Goal: Task Accomplishment & Management: Manage account settings

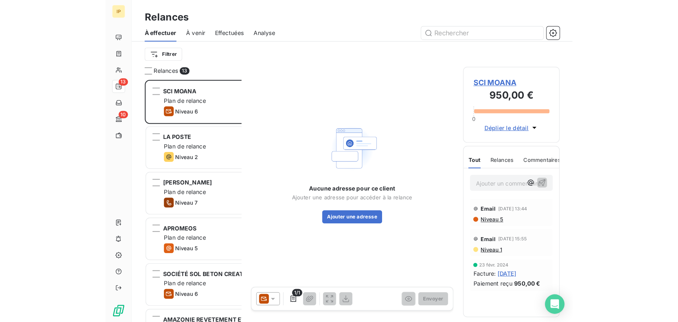
scroll to position [247, 147]
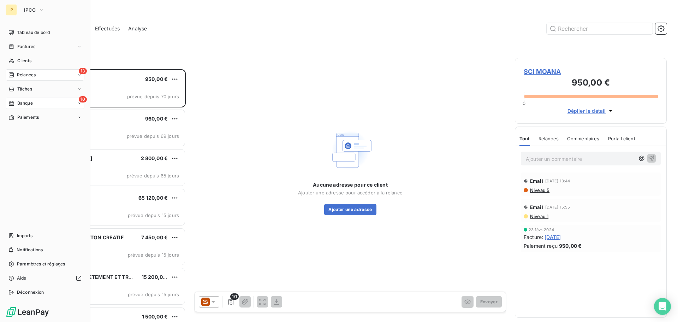
click at [19, 101] on span "Banque" at bounding box center [25, 103] width 16 height 6
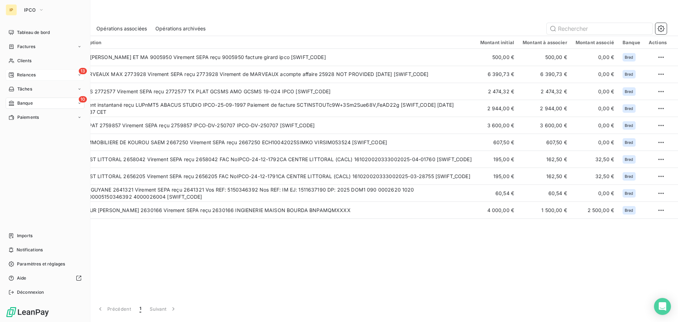
click at [28, 74] on span "Relances" at bounding box center [26, 75] width 19 height 6
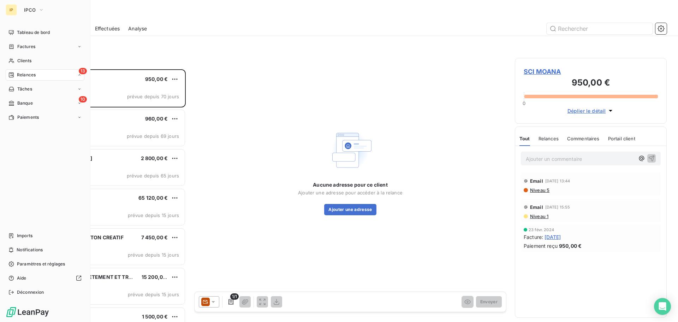
scroll to position [247, 147]
click at [28, 30] on span "Tableau de bord" at bounding box center [33, 32] width 33 height 6
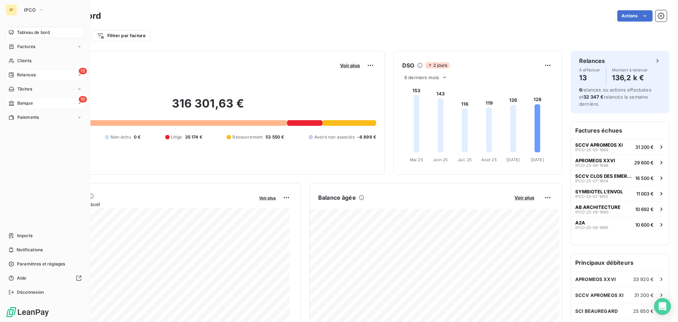
click at [44, 105] on div "10 Banque" at bounding box center [45, 103] width 79 height 11
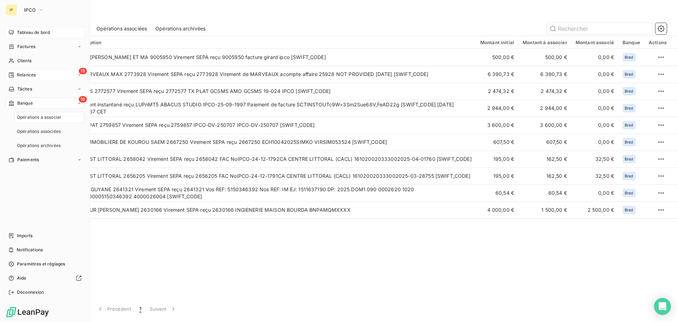
click at [47, 75] on div "13 Relances" at bounding box center [45, 74] width 79 height 11
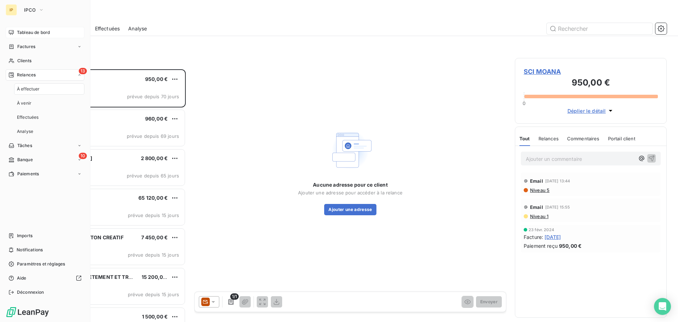
scroll to position [247, 147]
click at [40, 80] on div "13 Relances" at bounding box center [45, 74] width 79 height 11
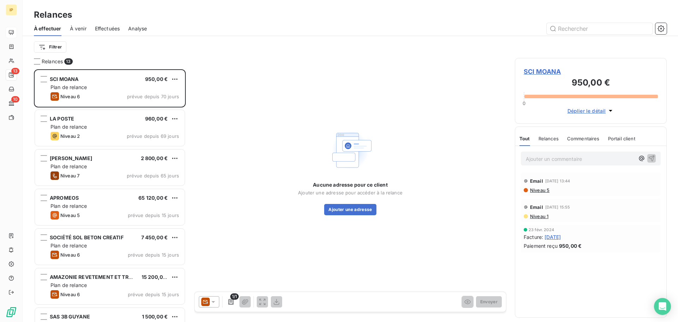
click at [145, 29] on span "Analyse" at bounding box center [137, 28] width 19 height 7
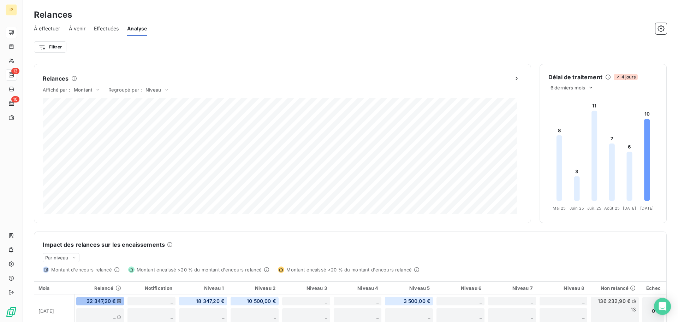
click at [44, 30] on span "À effectuer" at bounding box center [47, 28] width 26 height 7
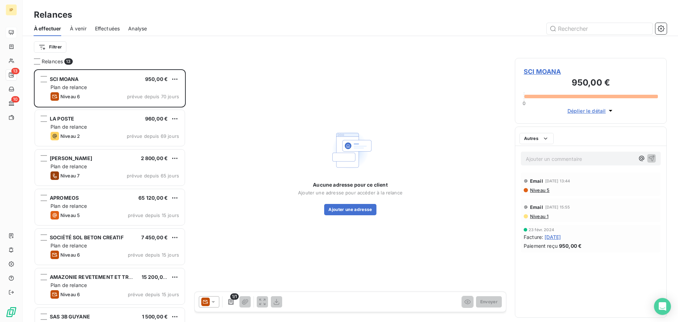
scroll to position [247, 147]
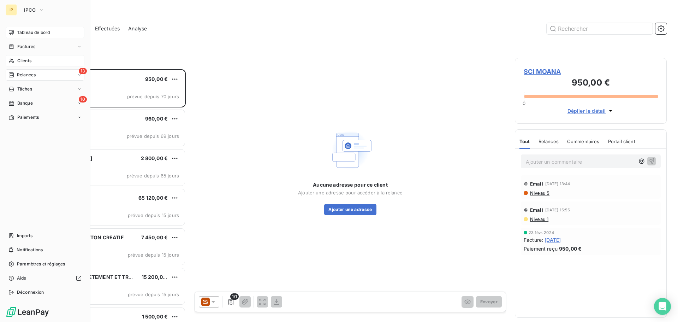
click at [29, 58] on span "Clients" at bounding box center [24, 61] width 14 height 6
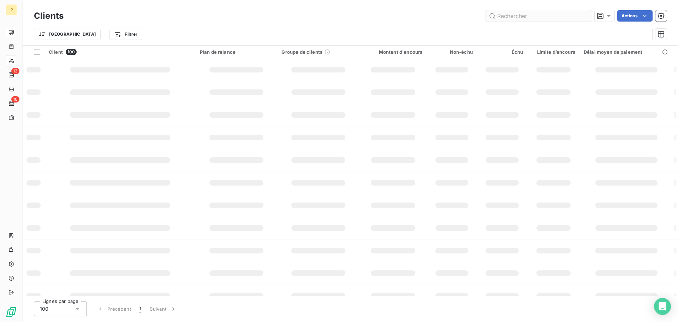
click at [522, 14] on input "text" at bounding box center [539, 15] width 106 height 11
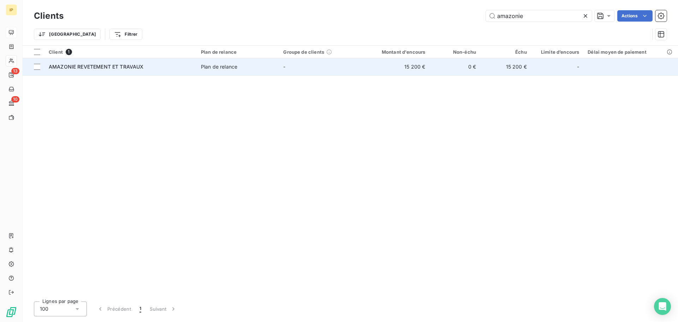
type input "amazonie"
click at [237, 65] on div "Plan de relance" at bounding box center [219, 66] width 36 height 7
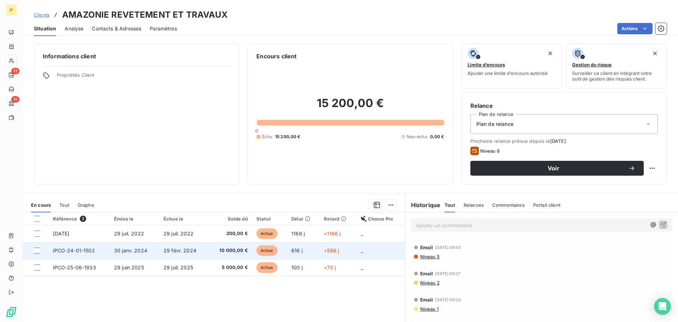
click at [196, 247] on td "29 févr. 2024" at bounding box center [183, 250] width 49 height 17
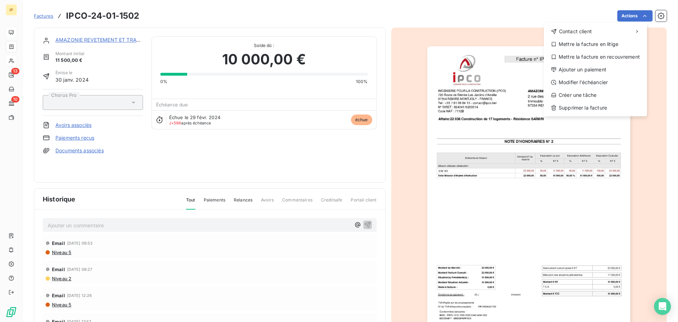
click at [489, 34] on html "IP 13 10 Factures IPCO-24-01-1502 Actions Contact client Mettre la facture en l…" at bounding box center [339, 161] width 678 height 322
click at [465, 44] on html "IP 13 10 Factures IPCO-24-01-1502 Actions Contact client Mettre la facture en l…" at bounding box center [339, 161] width 678 height 322
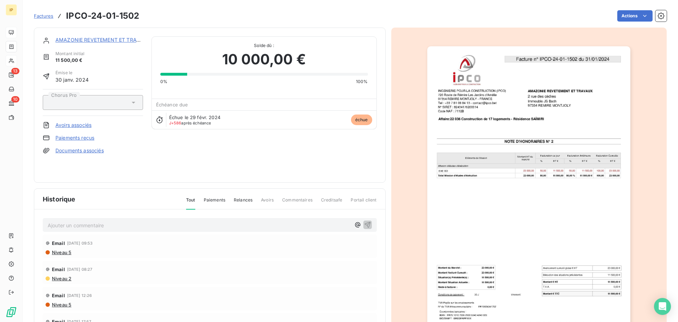
click at [634, 140] on html "IP 13 10 Factures IPCO-24-01-1502 Actions AMAZONIE REVETEMENT ET TRAVAUX Montan…" at bounding box center [339, 161] width 678 height 322
click at [500, 78] on html "IP 13 10 Factures IPCO-24-01-1502 Actions AMAZONIE REVETEMENT ET TRAVAUX Montan…" at bounding box center [339, 161] width 678 height 322
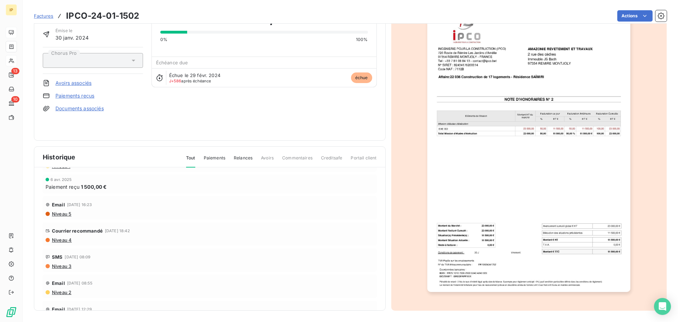
scroll to position [236, 0]
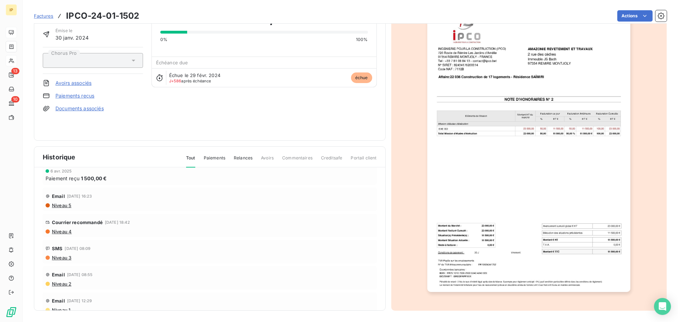
click at [57, 231] on span "Niveau 4" at bounding box center [61, 232] width 20 height 6
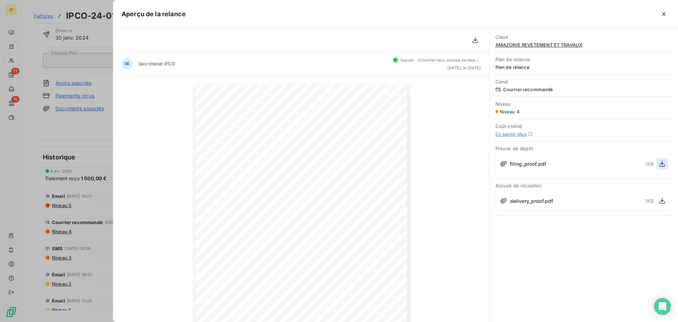
click at [662, 163] on icon "button" at bounding box center [662, 163] width 7 height 7
click at [662, 202] on icon "button" at bounding box center [662, 200] width 7 height 7
click at [352, 299] on icon "button" at bounding box center [353, 298] width 7 height 7
click at [352, 299] on icon "button" at bounding box center [354, 298] width 7 height 7
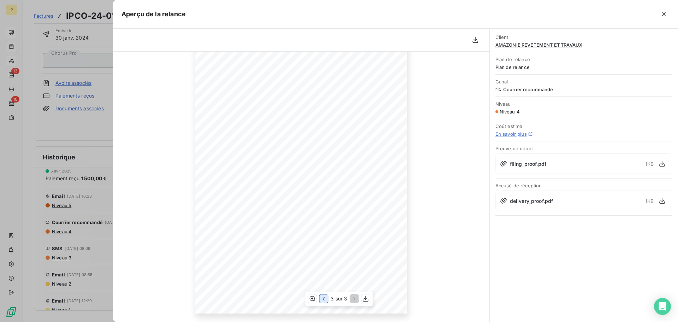
click at [321, 298] on icon "button" at bounding box center [323, 298] width 7 height 7
click at [474, 38] on icon "button" at bounding box center [475, 39] width 7 height 7
click at [664, 14] on icon "button" at bounding box center [664, 14] width 4 height 4
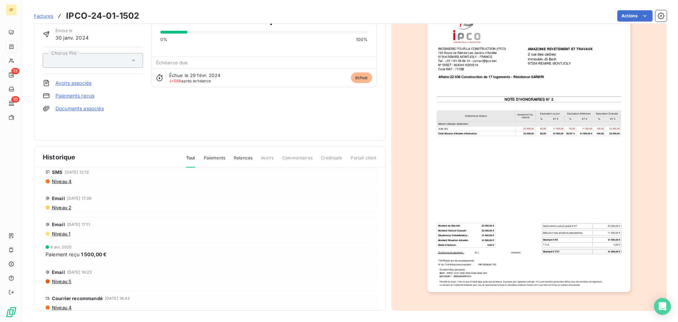
scroll to position [141, 0]
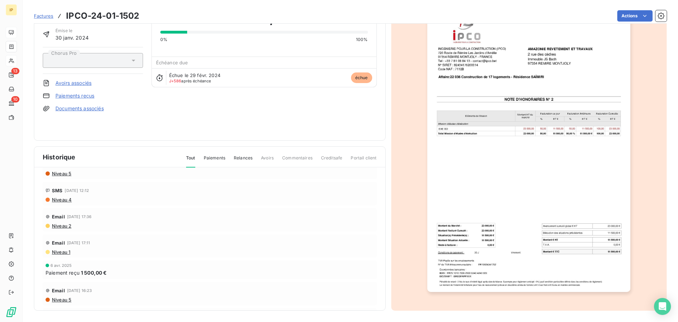
click at [83, 275] on span "1 500,00 €" at bounding box center [94, 272] width 26 height 7
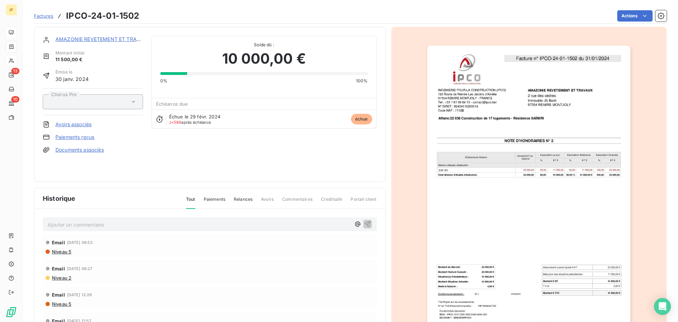
scroll to position [0, 0]
click at [216, 197] on span "Paiements" at bounding box center [215, 203] width 22 height 12
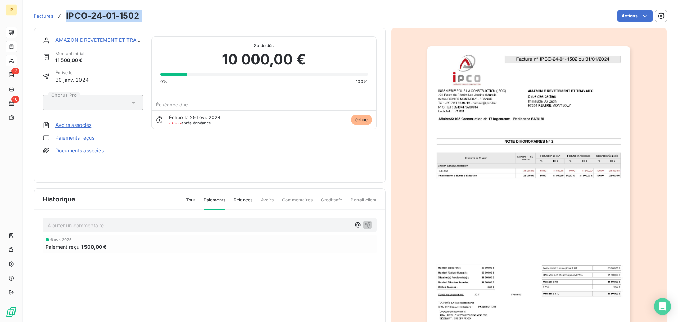
drag, startPoint x: 66, startPoint y: 16, endPoint x: 150, endPoint y: 21, distance: 83.9
click at [150, 21] on div "Factures IPCO-24-01-1502 Actions" at bounding box center [350, 15] width 633 height 15
copy section "IPCO-24-01-1502 Actions"
